Goal: Information Seeking & Learning: Learn about a topic

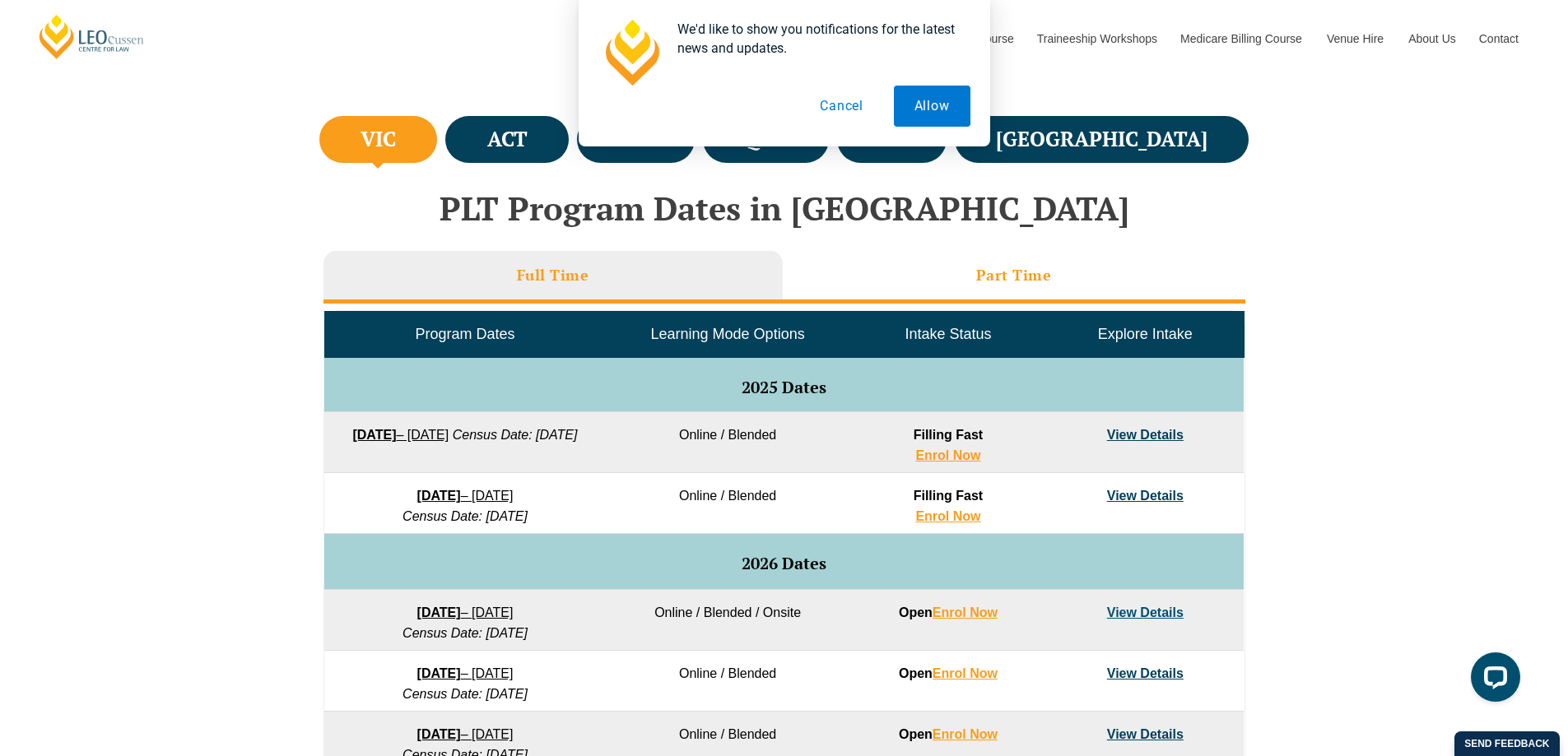
click at [1055, 283] on li "Part Time" at bounding box center [1013, 277] width 462 height 52
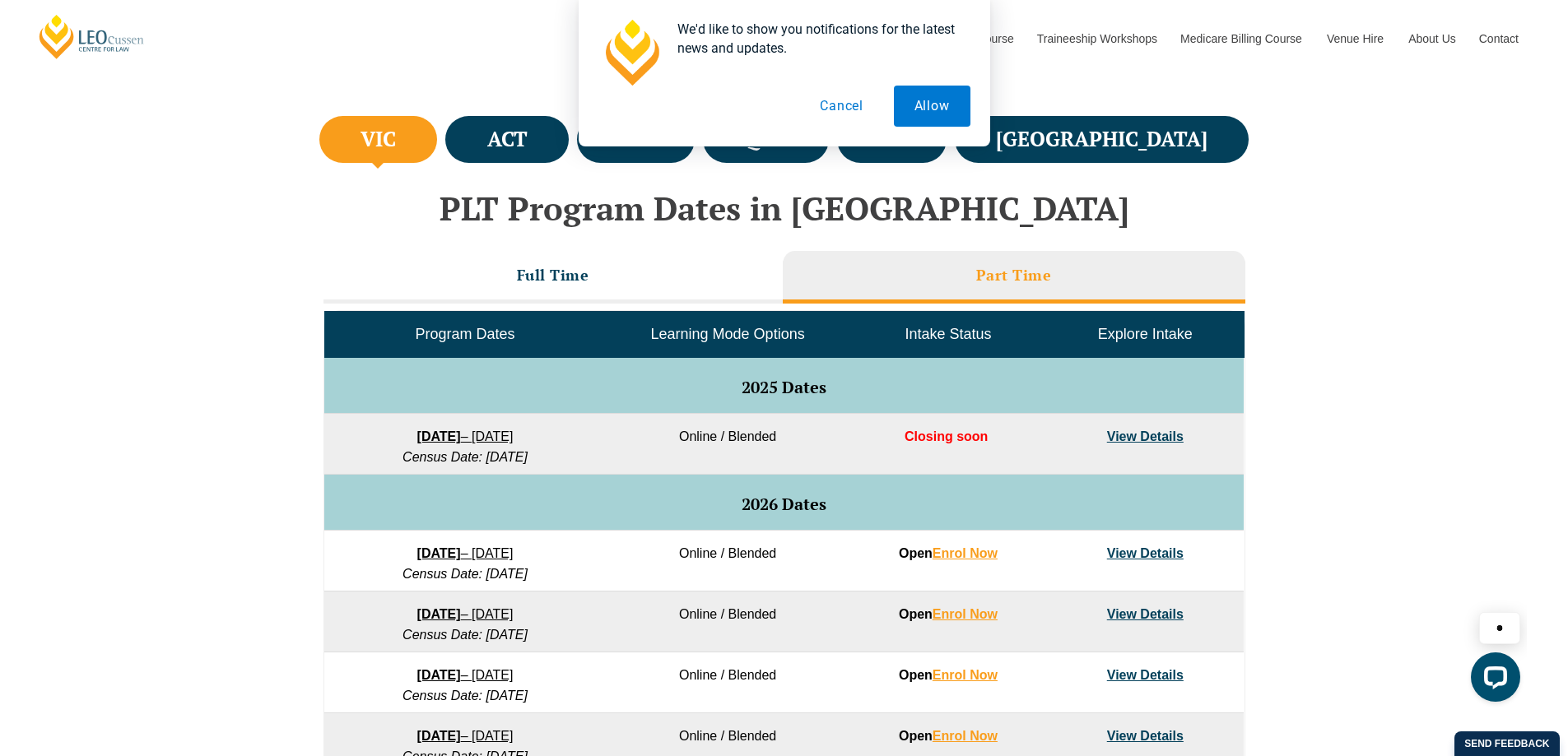
click at [1386, 496] on div "VIC ACT [GEOGRAPHIC_DATA] [GEOGRAPHIC_DATA] SA [GEOGRAPHIC_DATA] PLT Program Da…" at bounding box center [784, 488] width 1568 height 753
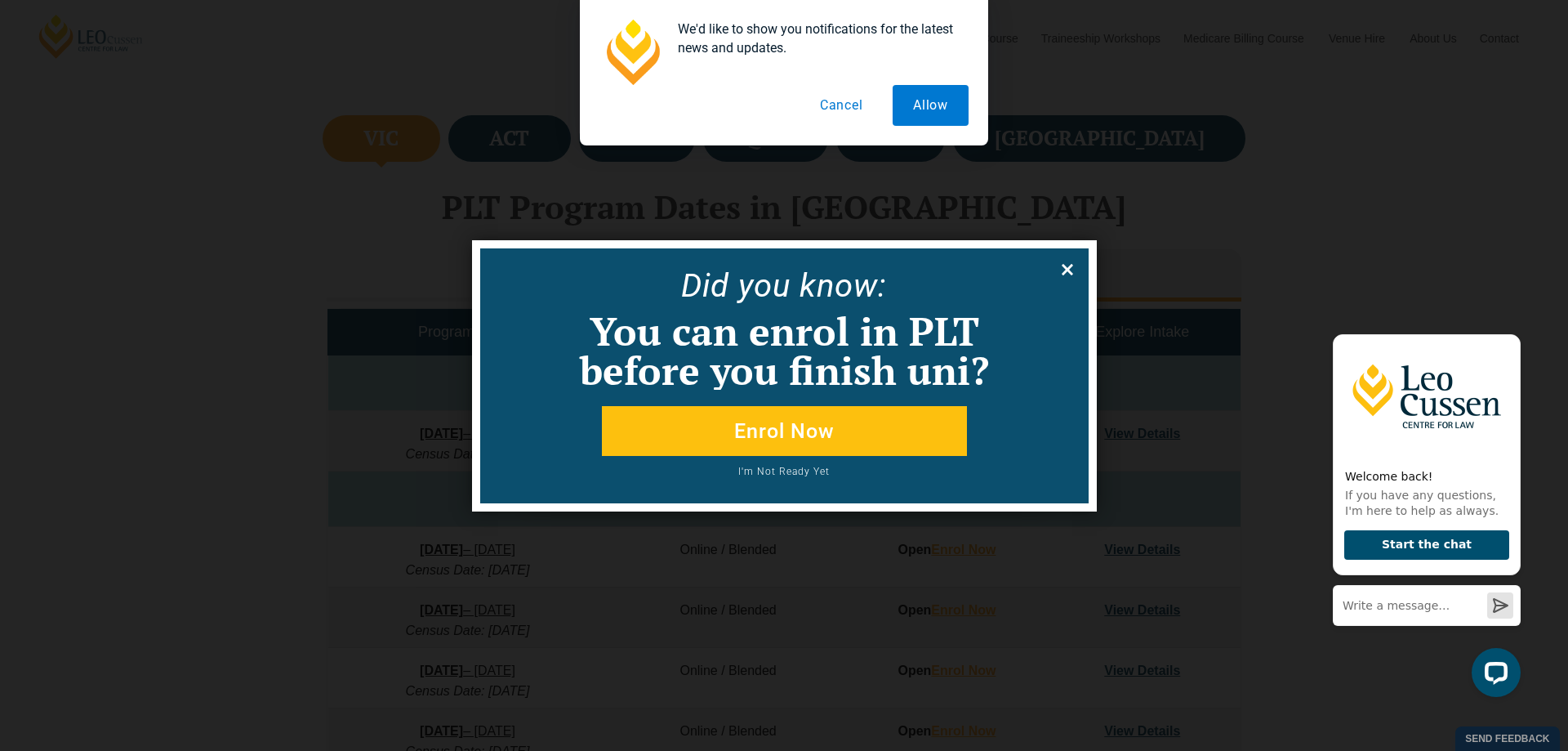
click at [1068, 267] on icon at bounding box center [1067, 270] width 11 height 11
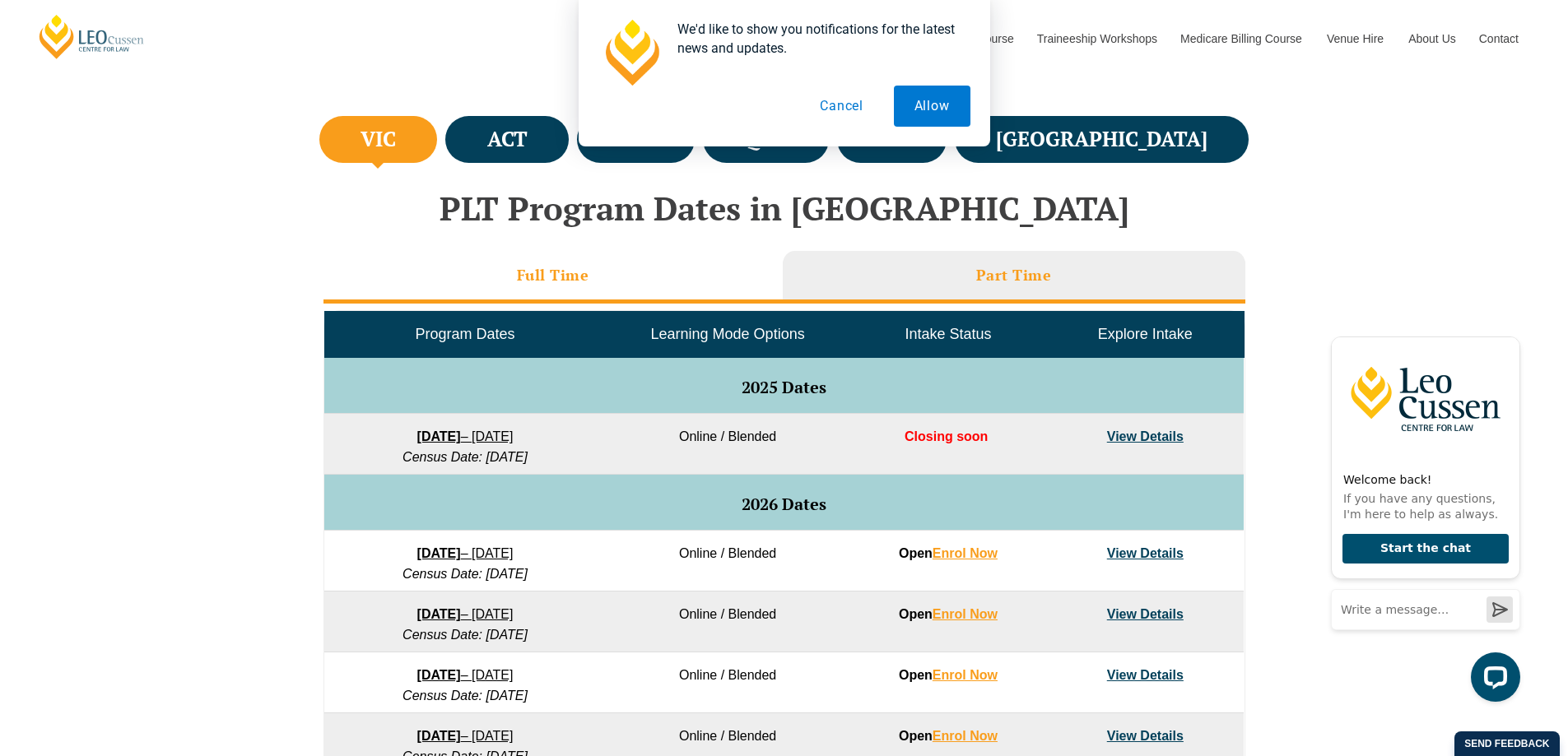
click at [476, 278] on li "Full Time" at bounding box center [553, 277] width 459 height 52
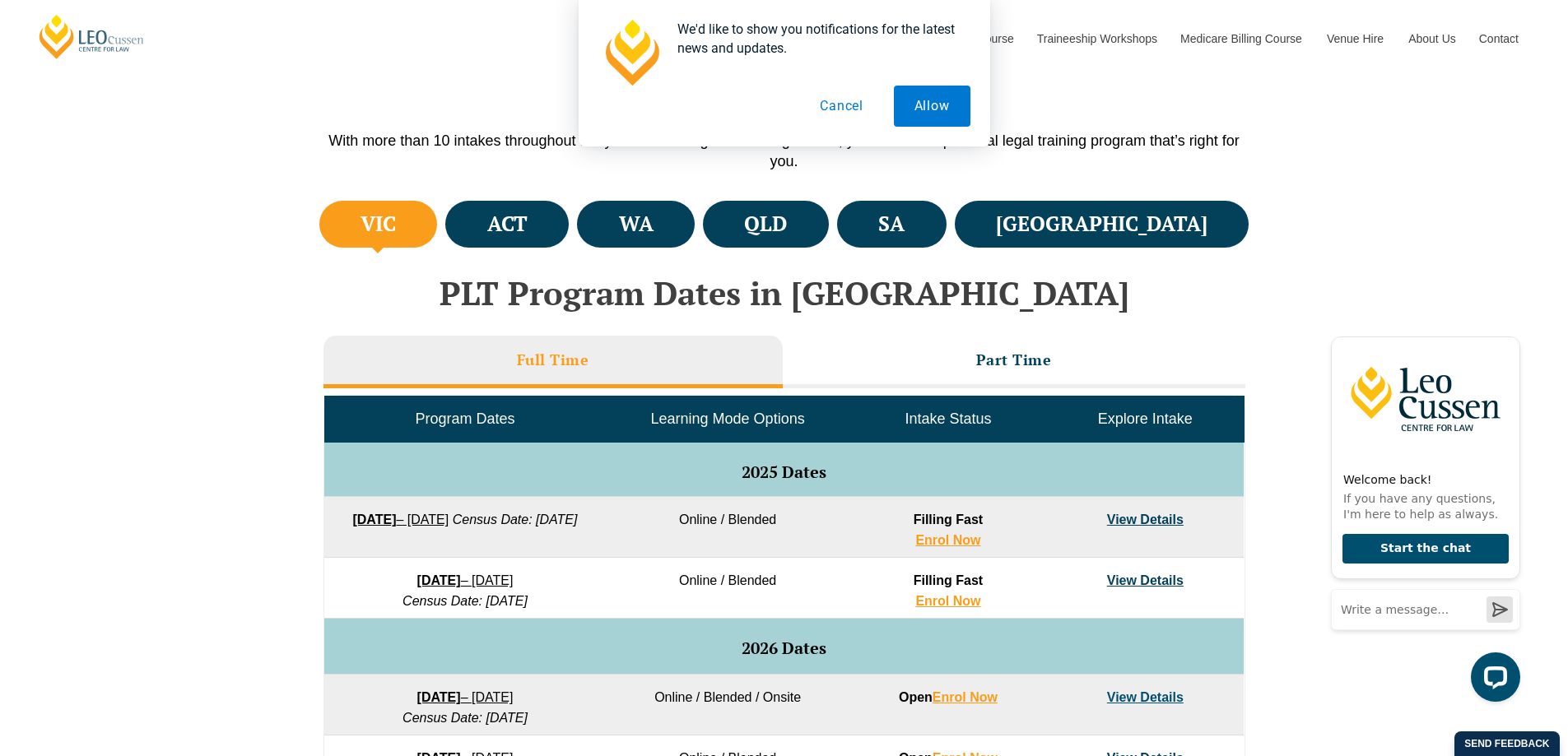
scroll to position [246, 0]
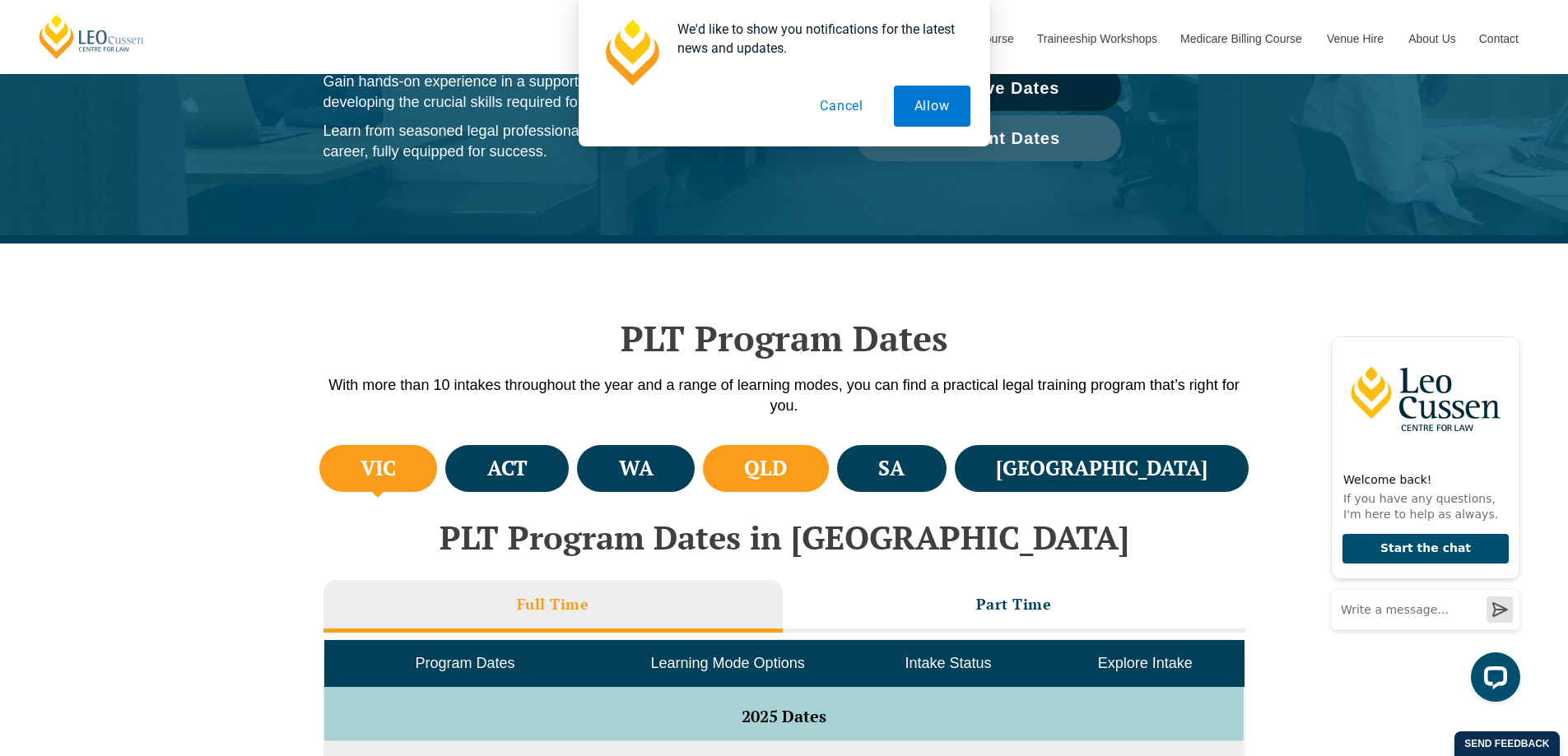
click at [823, 482] on li "QLD" at bounding box center [766, 468] width 126 height 47
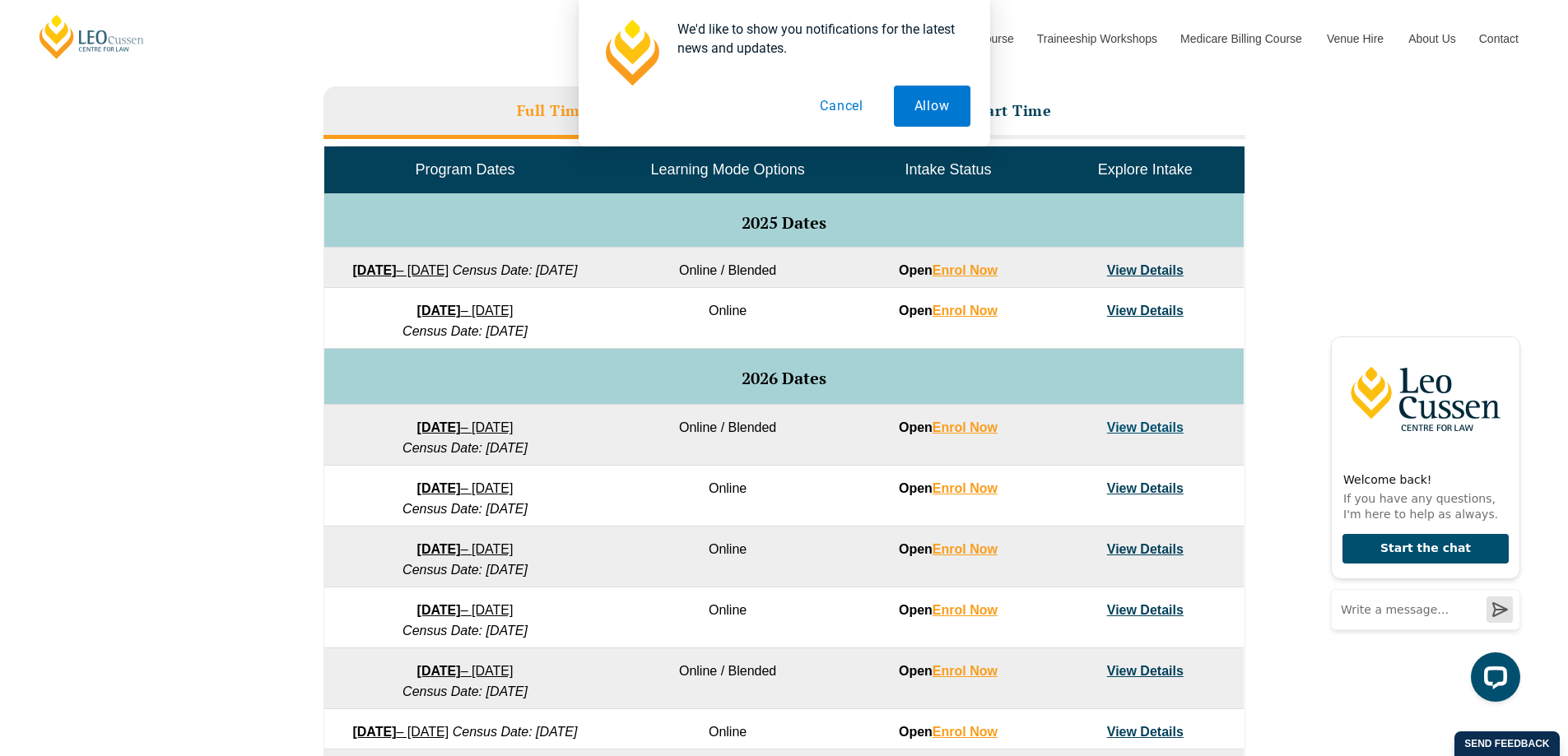
scroll to position [411, 0]
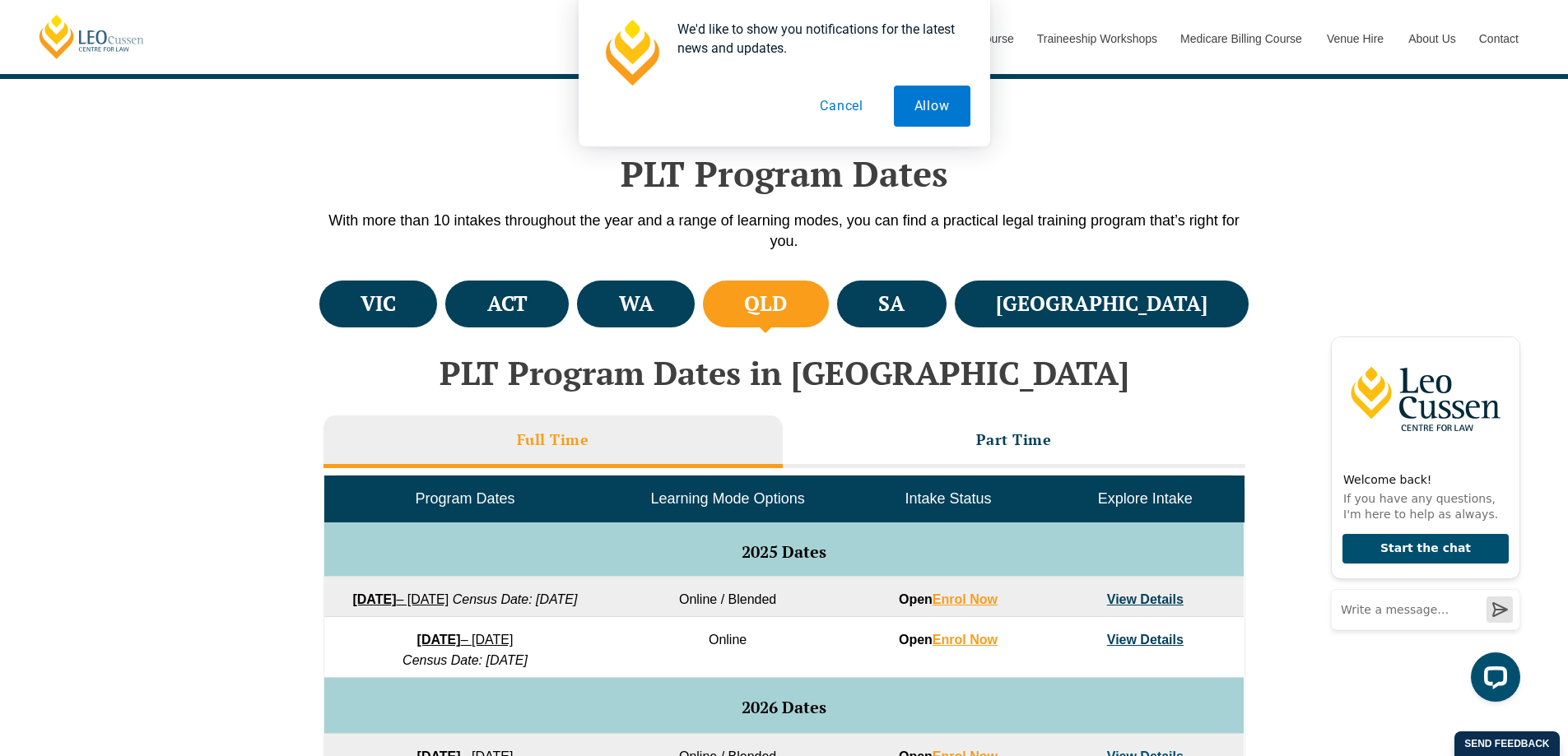
click at [854, 111] on button "Cancel" at bounding box center [842, 106] width 84 height 41
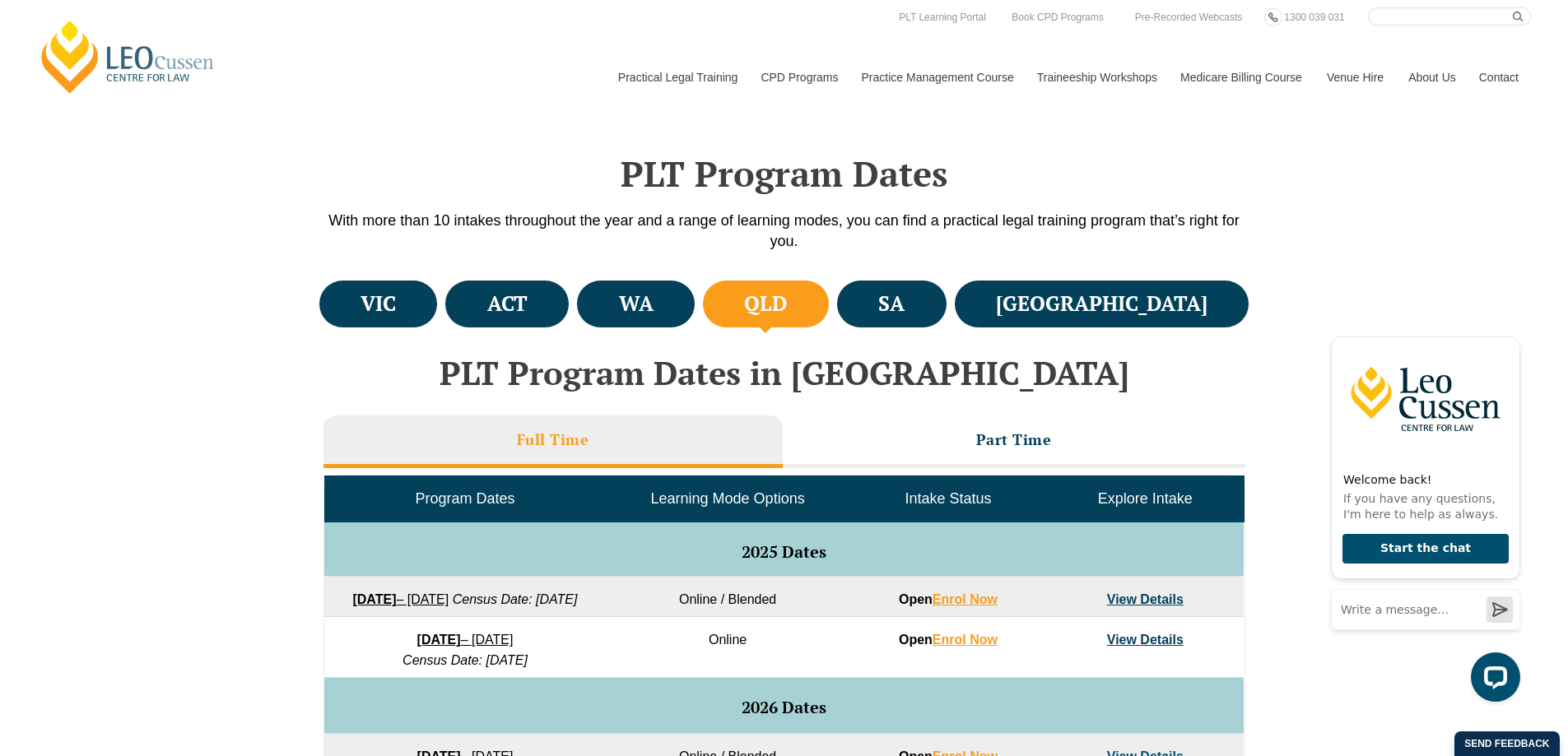
click at [97, 470] on div "VIC ACT [GEOGRAPHIC_DATA] [GEOGRAPHIC_DATA] SA [GEOGRAPHIC_DATA] PLT Program Da…" at bounding box center [784, 753] width 1568 height 955
click at [653, 312] on h4 "WA" at bounding box center [635, 304] width 35 height 27
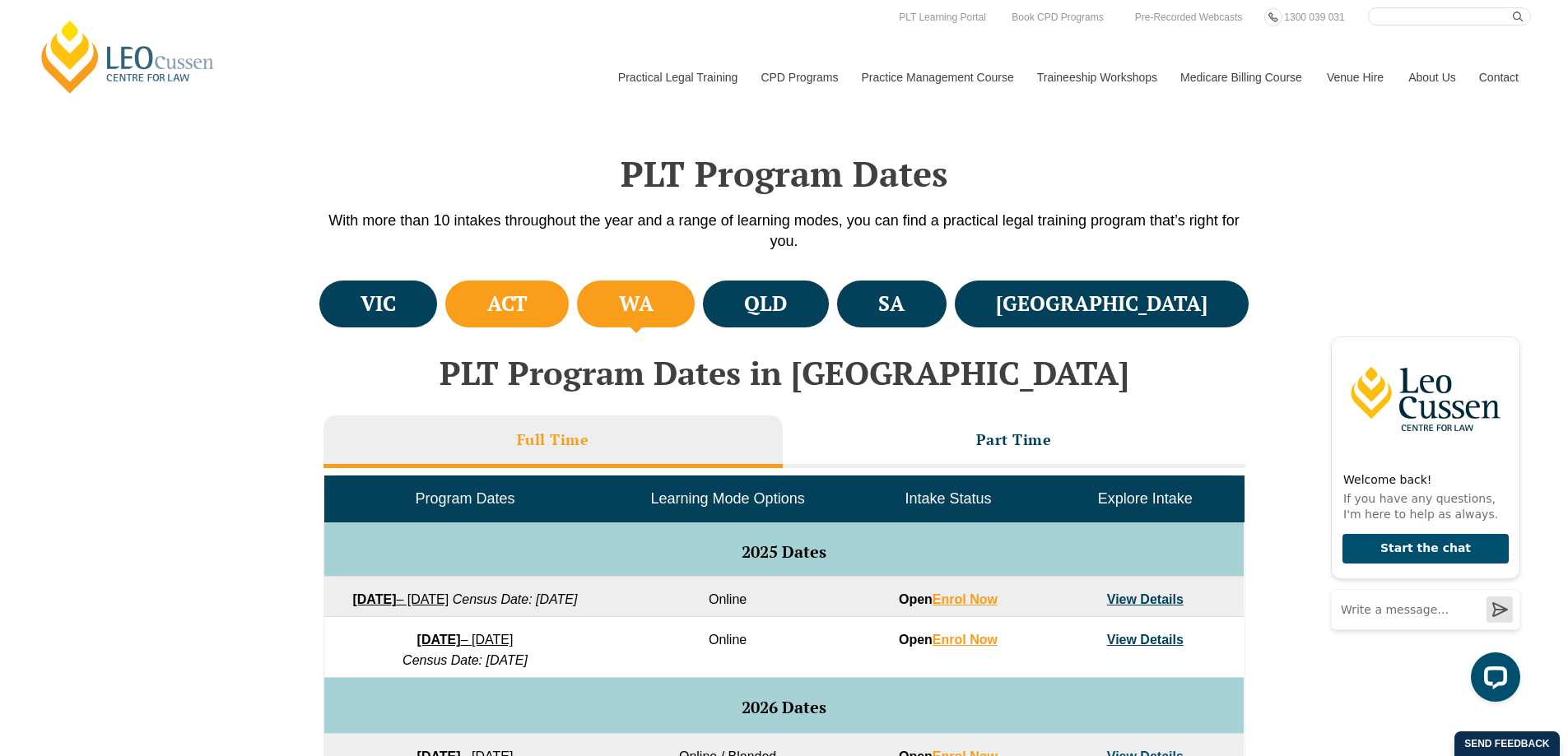
click at [569, 307] on li "ACT" at bounding box center [507, 304] width 124 height 47
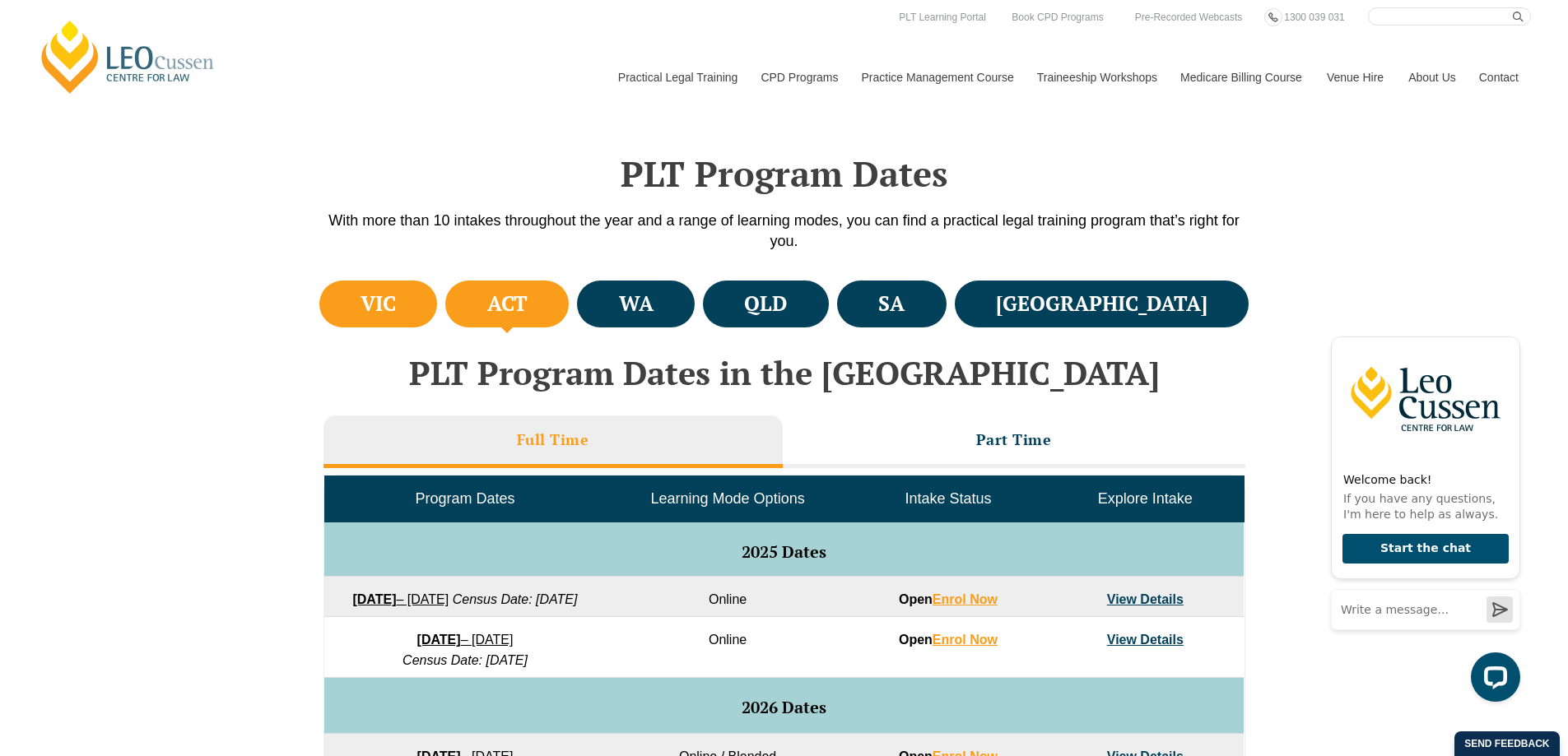
click at [396, 314] on h4 "VIC" at bounding box center [379, 304] width 36 height 27
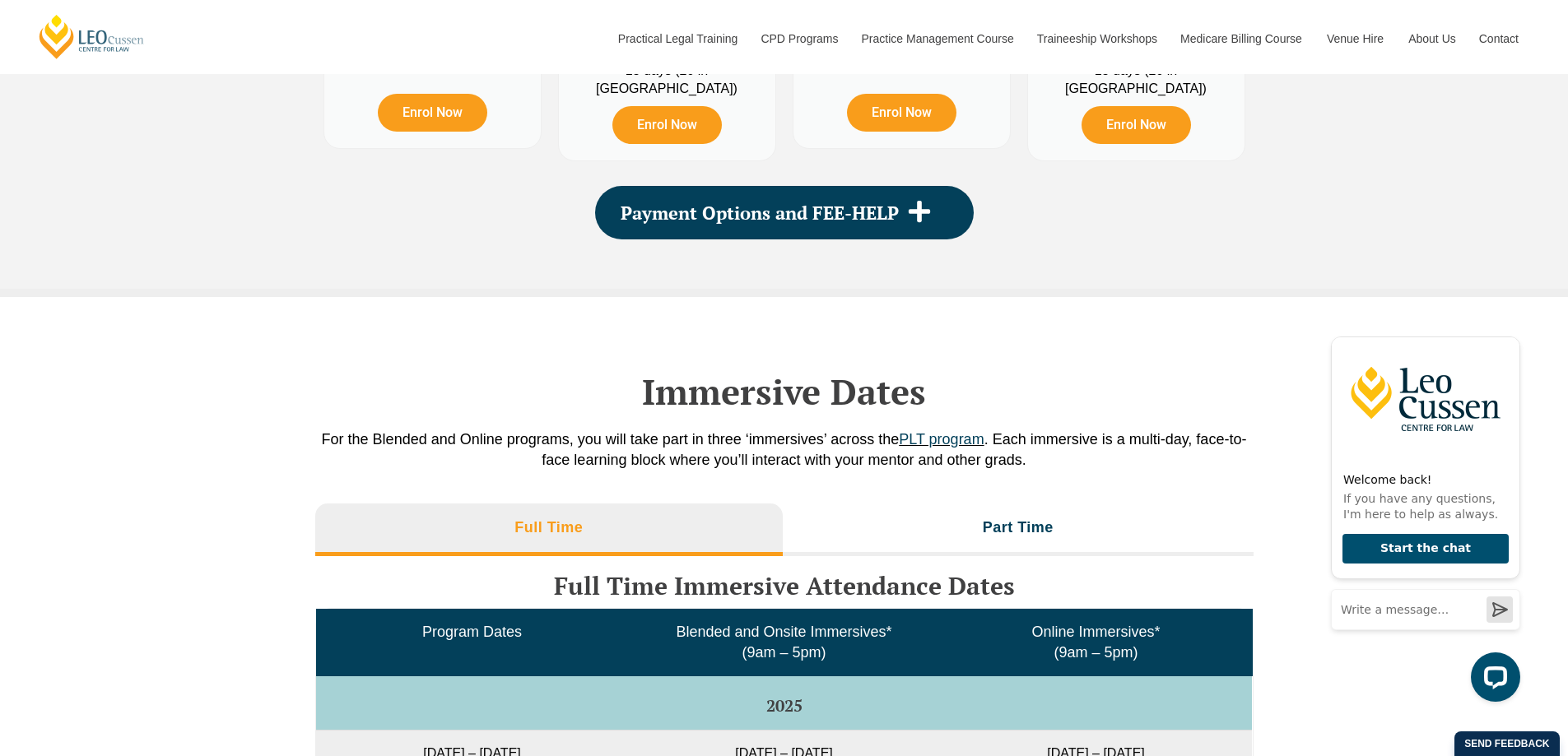
scroll to position [2468, 0]
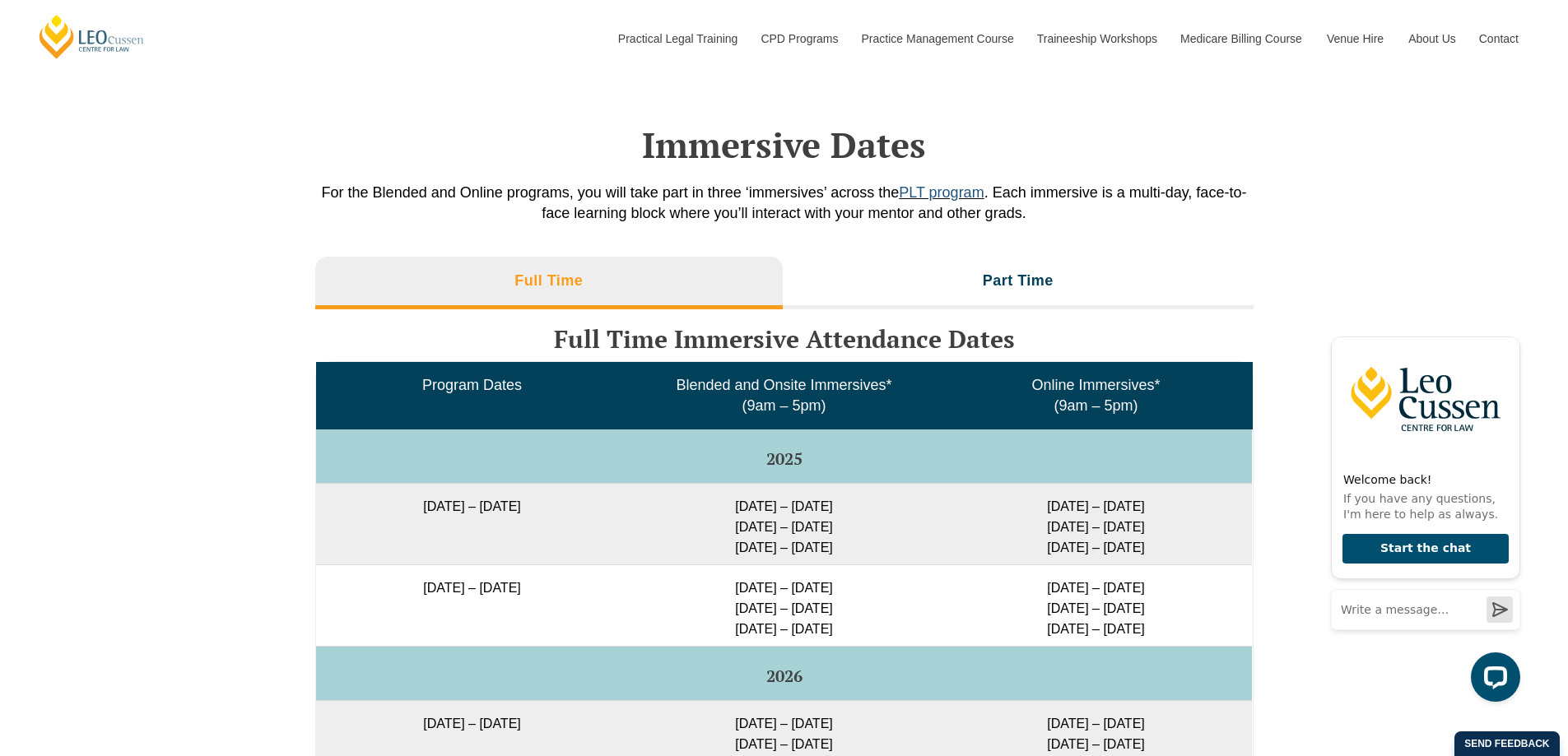
click at [928, 200] on link "PLT program" at bounding box center [941, 193] width 84 height 17
